Goal: Task Accomplishment & Management: Complete application form

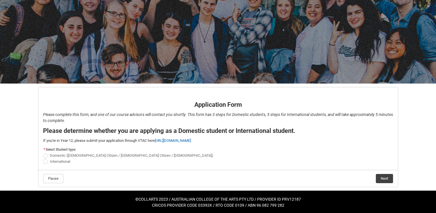
scroll to position [30, 0]
click at [46, 156] on span "REDU_Application_Form_for_Applicant flow" at bounding box center [45, 155] width 5 height 5
click at [43, 152] on input "Domestic ([DEMOGRAPHIC_DATA] Citizen / [DEMOGRAPHIC_DATA] Citizen / [DEMOGRAPHI…" at bounding box center [43, 152] width 0 height 0
radio input "true"
click at [377, 175] on button "Next" at bounding box center [384, 178] width 17 height 9
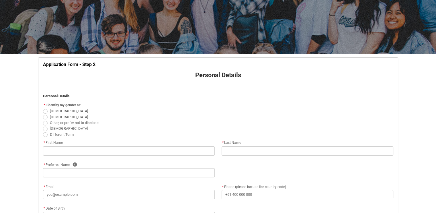
scroll to position [139, 0]
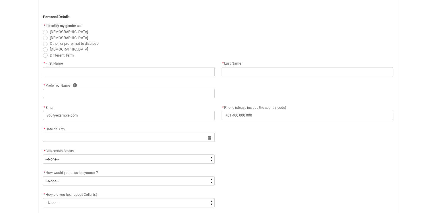
click at [155, 64] on div "* First Name" at bounding box center [129, 63] width 172 height 7
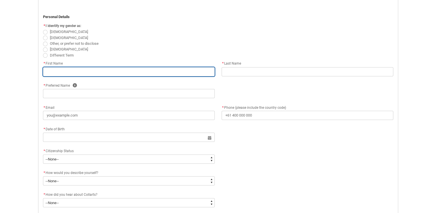
click at [151, 69] on input "REDU_Application_Form_for_Applicant flow" at bounding box center [129, 71] width 172 height 9
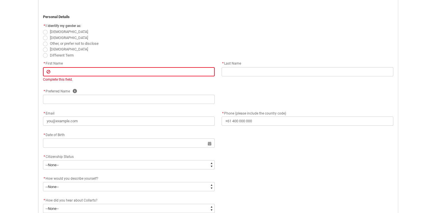
click at [44, 36] on span "REDU_Application_Form_for_Applicant flow" at bounding box center [45, 38] width 5 height 5
click at [43, 35] on input "[DEMOGRAPHIC_DATA]" at bounding box center [43, 34] width 0 height 0
radio input "true"
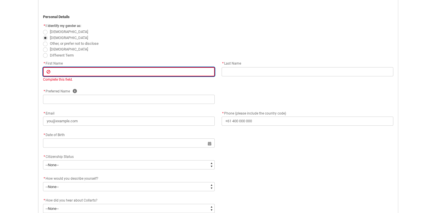
click at [83, 69] on input "REDU_Application_Form_for_Applicant flow" at bounding box center [129, 71] width 172 height 9
type lightning-primitive-input-simple "Tarun"
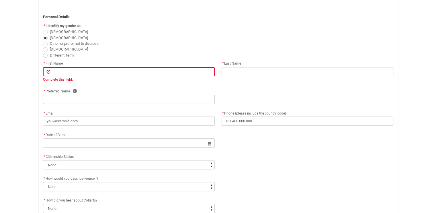
type lightning-primitive-input-simple "Sethu"
type lightning-primitive-input-simple "Tarun"
type lightning-primitive-input-simple "[EMAIL_ADDRESS][DOMAIN_NAME]"
type lightning-primitive-input-simple "[PHONE_NUMBER]"
type lightning-primitive-input-simple "[STREET_ADDRESS]"
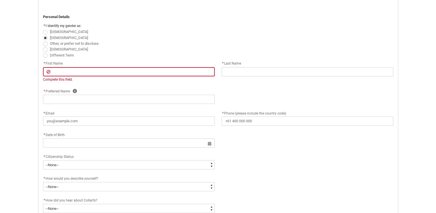
type lightning-primitive-input-simple "burwood"
type lightning-primitive-input-simple "3125"
type lightning-primitive-input-simple "VIC"
type lightning-select "Country_Choice.1101"
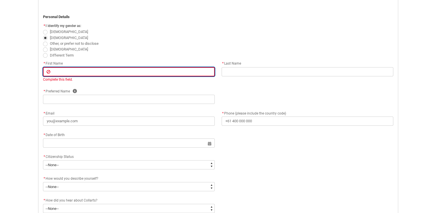
type input "Tarun"
type input "Sethu"
type input "Tarun"
type input "[EMAIL_ADDRESS][DOMAIN_NAME]"
type input "[PHONE_NUMBER]"
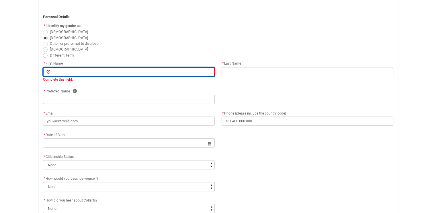
type input "[STREET_ADDRESS]"
type input "burwood"
type input "3125"
type input "VIC"
select select "Country_Choice.1101"
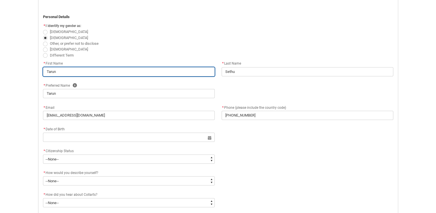
scroll to position [158, 0]
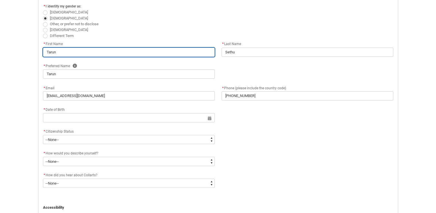
click at [75, 54] on input "Tarun" at bounding box center [129, 52] width 172 height 9
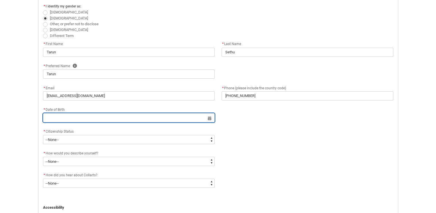
click at [76, 116] on input "REDU_Application_Form_for_Applicant flow" at bounding box center [129, 117] width 172 height 9
select select "2025"
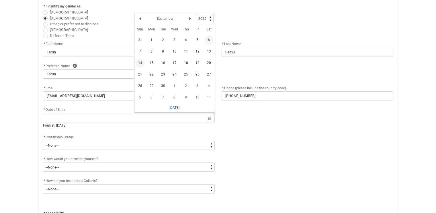
click at [143, 62] on span "14" at bounding box center [140, 62] width 9 height 9
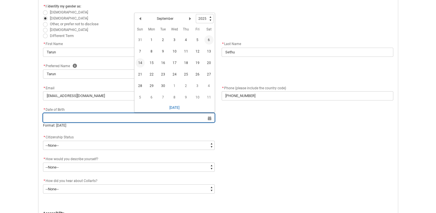
type lightning-datepicker "[DATE]"
type lightning-input "[DATE]"
type input "[DATE]"
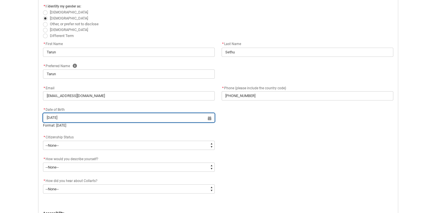
click at [84, 113] on input "[DATE]" at bounding box center [129, 117] width 172 height 9
select select "2025"
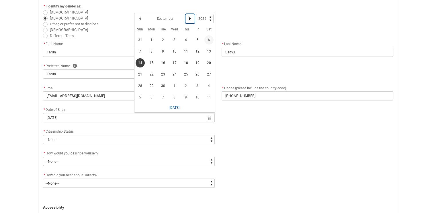
click at [187, 19] on button "Next Month" at bounding box center [189, 18] width 9 height 9
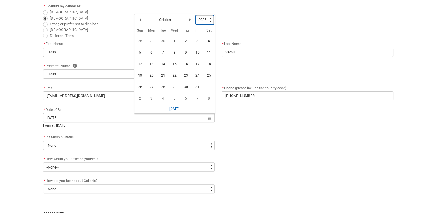
click at [210, 20] on select "1925 1926 1927 1928 1929 1930 1931 1932 1933 1934 1935 1936 1937 1938 1939 1940…" at bounding box center [205, 19] width 18 height 9
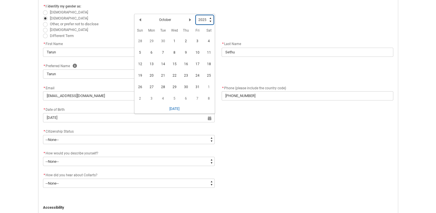
click at [210, 20] on select "1925 1926 1927 1928 1929 1930 1931 1932 1933 1934 1935 1936 1937 1938 1939 1940…" at bounding box center [205, 19] width 18 height 9
type lightning-select "2006"
click at [196, 15] on select "1925 1926 1927 1928 1929 1930 1931 1932 1933 1934 1935 1936 1937 1938 1939 1940…" at bounding box center [205, 19] width 18 height 9
select select "2006"
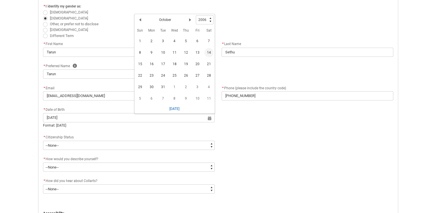
click at [210, 52] on span "14" at bounding box center [208, 52] width 9 height 9
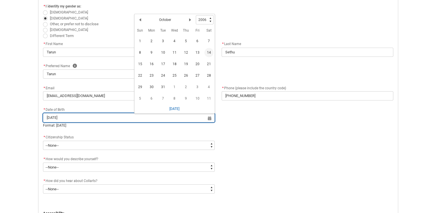
type lightning-datepicker "[DATE]"
type lightning-input "[DATE]"
type input "[DATE]"
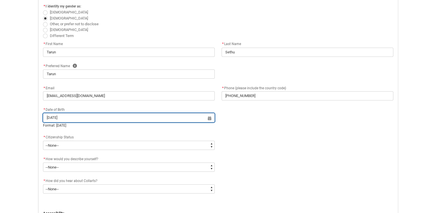
scroll to position [200, 0]
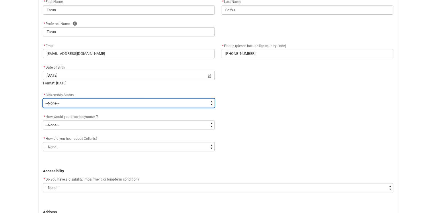
click at [84, 103] on select "--None-- [DEMOGRAPHIC_DATA] Humanitarian Visa [DEMOGRAPHIC_DATA] citizen Other …" at bounding box center [129, 102] width 172 height 9
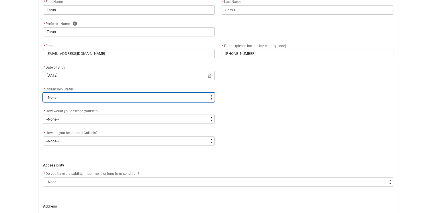
type lightning-select "Citizenship.1"
click at [43, 93] on select "--None-- [DEMOGRAPHIC_DATA] Humanitarian Visa [DEMOGRAPHIC_DATA] citizen Other …" at bounding box center [129, 97] width 172 height 9
select select "Citizenship.1"
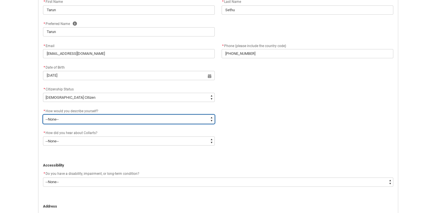
click at [67, 116] on select "--None-- I'm currently in Year 12 and planning what I'll do after school I've c…" at bounding box center [129, 118] width 172 height 9
type lightning-select "HSLC_Domestic_f"
click at [43, 114] on select "--None-- I'm currently in Year 12 and planning what I'll do after school I've c…" at bounding box center [129, 118] width 172 height 9
select select "HSLC_Domestic_f"
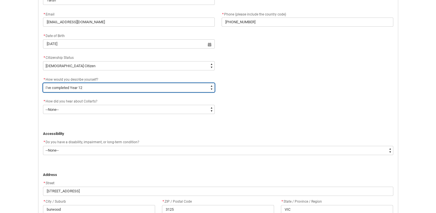
scroll to position [233, 0]
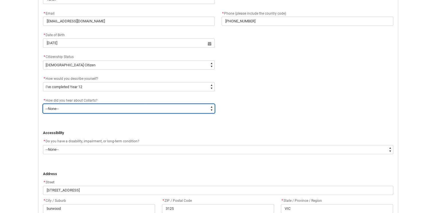
click at [62, 107] on select "--None-- Advertising - Facebook Advertising - Google Advertising - Instagram Ad…" at bounding box center [129, 108] width 172 height 9
type lightning-select "Heard_About_Collarts_Picklist.Advertising - Google"
click at [43, 104] on select "--None-- Advertising - Facebook Advertising - Google Advertising - Instagram Ad…" at bounding box center [129, 108] width 172 height 9
select select "Heard_About_Collarts_Picklist.Advertising - Google"
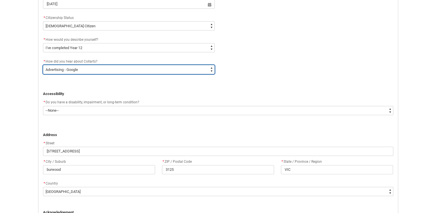
scroll to position [272, 0]
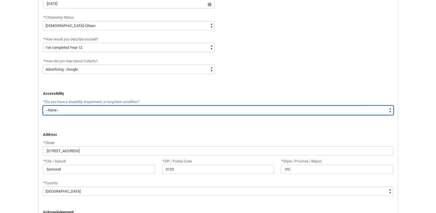
click at [142, 111] on select "--None-- Yes No" at bounding box center [218, 109] width 350 height 9
type lightning-select "No_TextChoice"
click at [43, 105] on select "--None-- Yes No" at bounding box center [218, 109] width 350 height 9
select select "No_TextChoice"
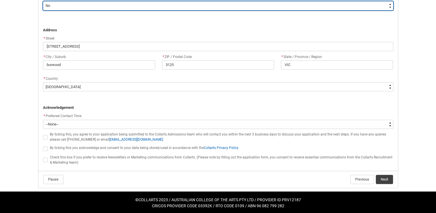
scroll to position [376, 0]
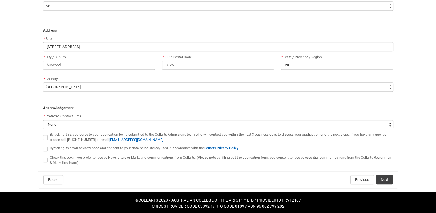
click at [45, 135] on span "REDU_Application_Form_for_Applicant flow" at bounding box center [45, 137] width 5 height 5
click at [43, 134] on input "REDU_Application_Form_for_Applicant flow" at bounding box center [43, 134] width 0 height 0
type lightning-input "true"
checkbox input "true"
click at [46, 148] on span "REDU_Application_Form_for_Applicant flow" at bounding box center [45, 148] width 5 height 5
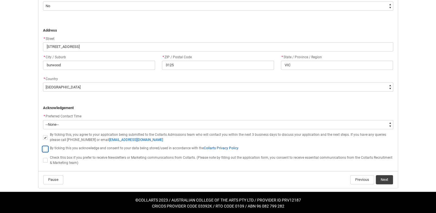
click at [43, 146] on input "REDU_Application_Form_for_Applicant flow" at bounding box center [43, 145] width 0 height 0
type lightning-input "true"
checkbox input "true"
click at [45, 158] on span "REDU_Application_Form_for_Applicant flow" at bounding box center [45, 160] width 5 height 5
click at [43, 157] on input "REDU_Application_Form_for_Applicant flow" at bounding box center [43, 157] width 0 height 0
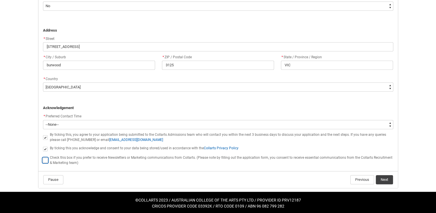
type lightning-input "true"
checkbox input "true"
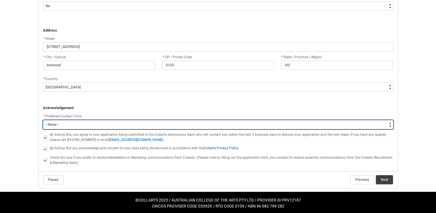
click at [66, 125] on select "--None-- Morning (9:00AM-12:00PM) Afternoon (12:00PM-5:00PM)" at bounding box center [218, 124] width 350 height 9
type lightning-select "P_Contact_Time_Afternoon"
click at [43, 120] on select "--None-- Morning (9:00AM-12:00PM) Afternoon (12:00PM-5:00PM)" at bounding box center [218, 124] width 350 height 9
select select "P_Contact_Time_Afternoon"
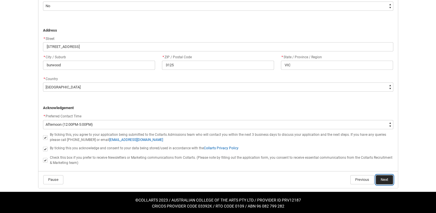
click at [383, 178] on button "Next" at bounding box center [384, 179] width 17 height 9
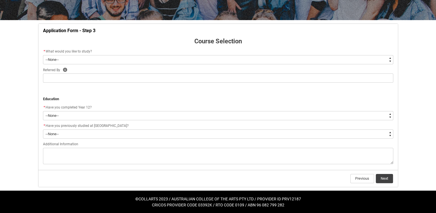
scroll to position [93, 0]
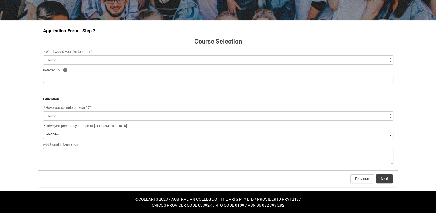
click at [183, 144] on div "Additional Information" at bounding box center [218, 144] width 350 height 7
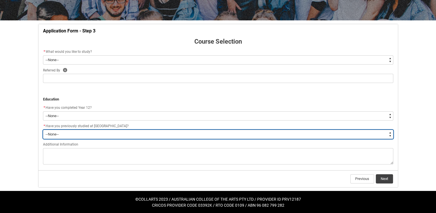
click at [173, 136] on select "--None-- Yes No" at bounding box center [218, 134] width 350 height 9
type lightning-select "[URL][DOMAIN_NAME]"
click at [43, 130] on select "--None-- Yes No" at bounding box center [218, 134] width 350 height 9
select select "[URL][DOMAIN_NAME]"
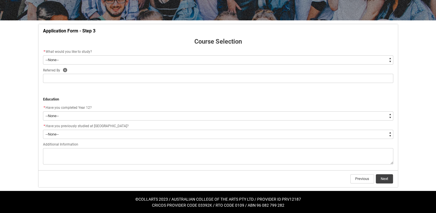
click at [105, 54] on div "* What would you like to study?" at bounding box center [218, 51] width 350 height 7
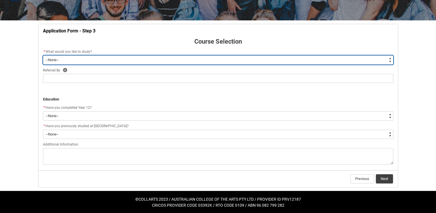
click at [107, 58] on select "--None-- Diploma Bachelor Post Graduate" at bounding box center [218, 59] width 350 height 9
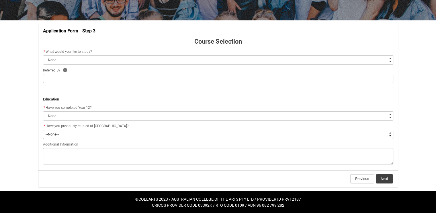
click at [85, 121] on flowruntime-screen-field "* Have you completed Year 12? * --None-- Yes No Other" at bounding box center [218, 113] width 357 height 18
